Goal: Task Accomplishment & Management: Manage account settings

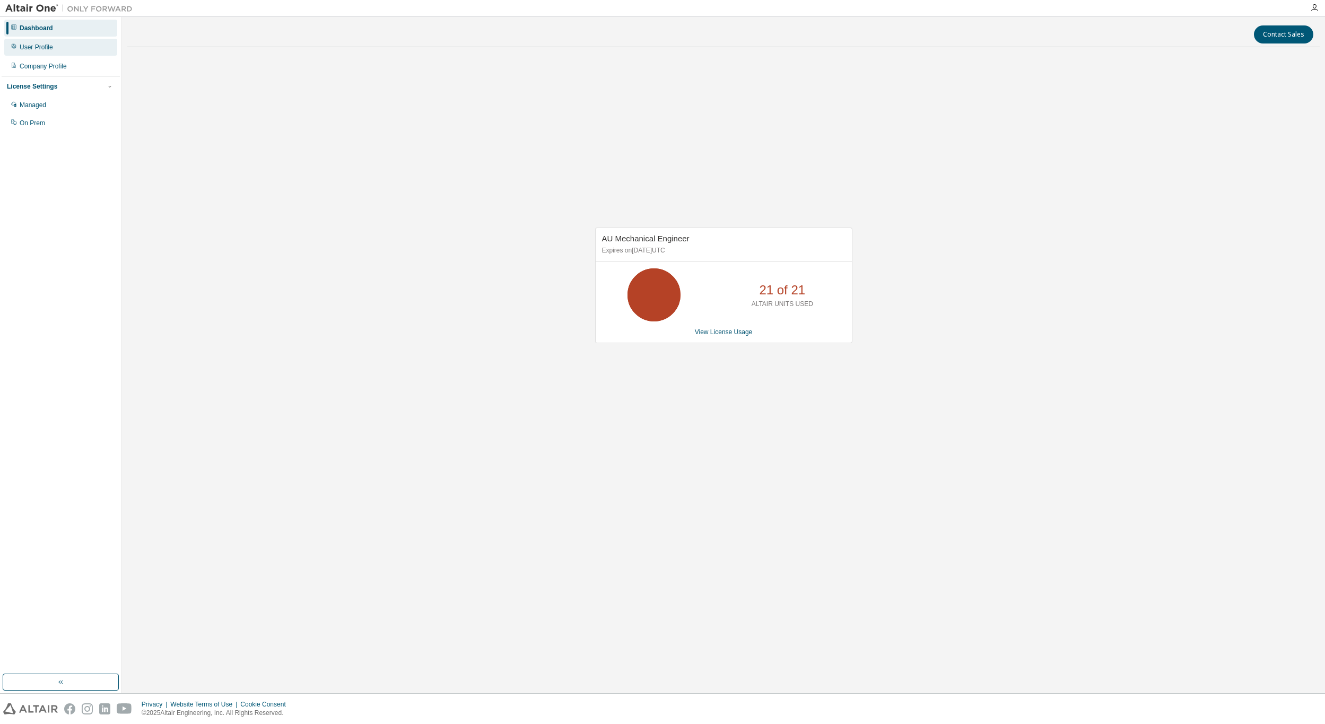
click at [29, 47] on div "User Profile" at bounding box center [36, 47] width 33 height 8
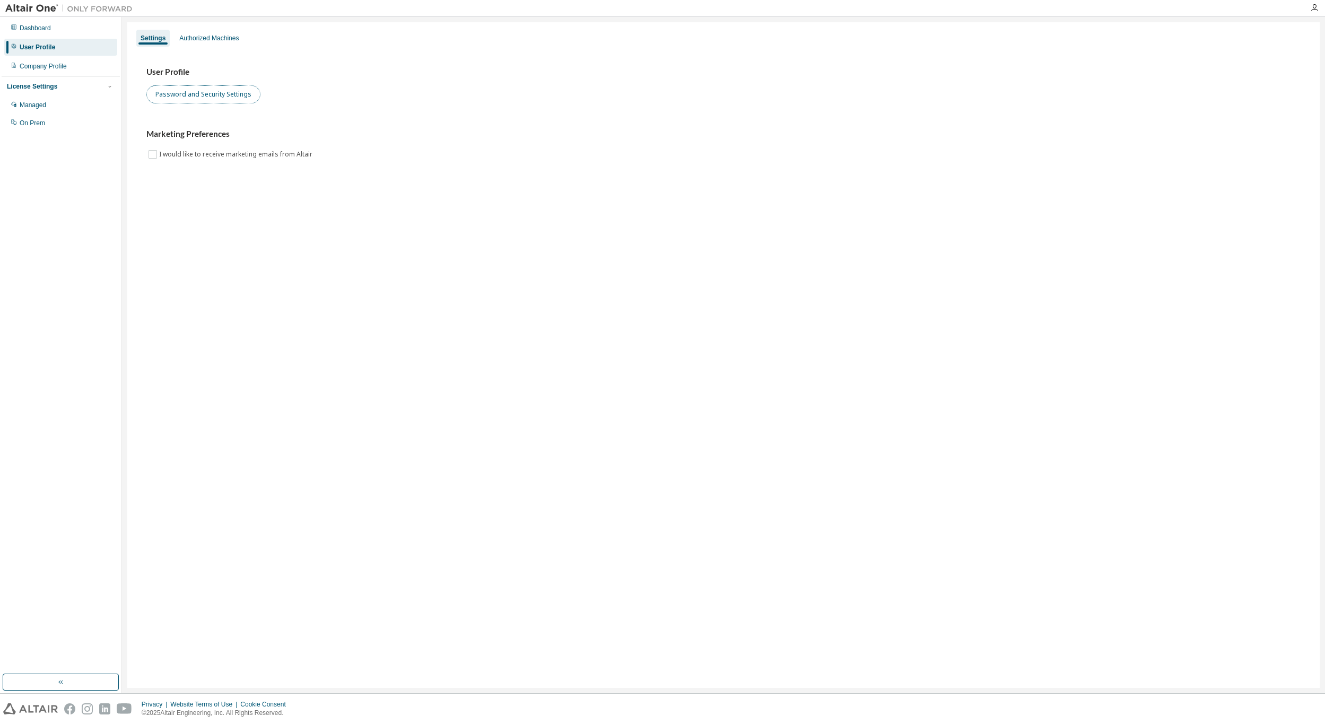
click at [191, 94] on button "Password and Security Settings" at bounding box center [203, 94] width 114 height 18
